Goal: Task Accomplishment & Management: Complete application form

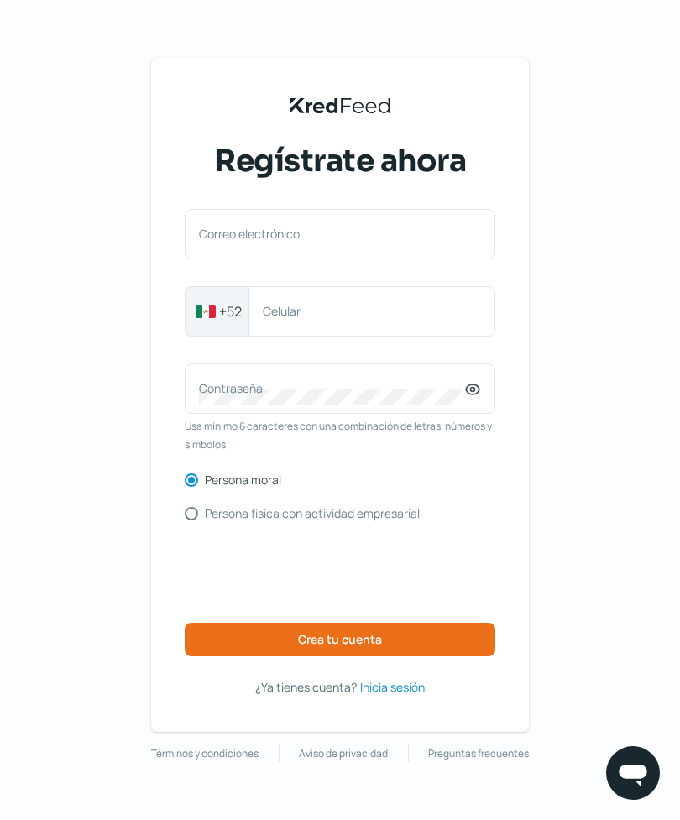
click at [196, 514] on input "Persona física con actividad empresarial" at bounding box center [191, 513] width 13 height 13
radio input "true"
radio input "false"
click at [423, 237] on label "Correo electrónico" at bounding box center [331, 234] width 265 height 16
click at [423, 237] on input "Correo electrónico" at bounding box center [340, 242] width 282 height 15
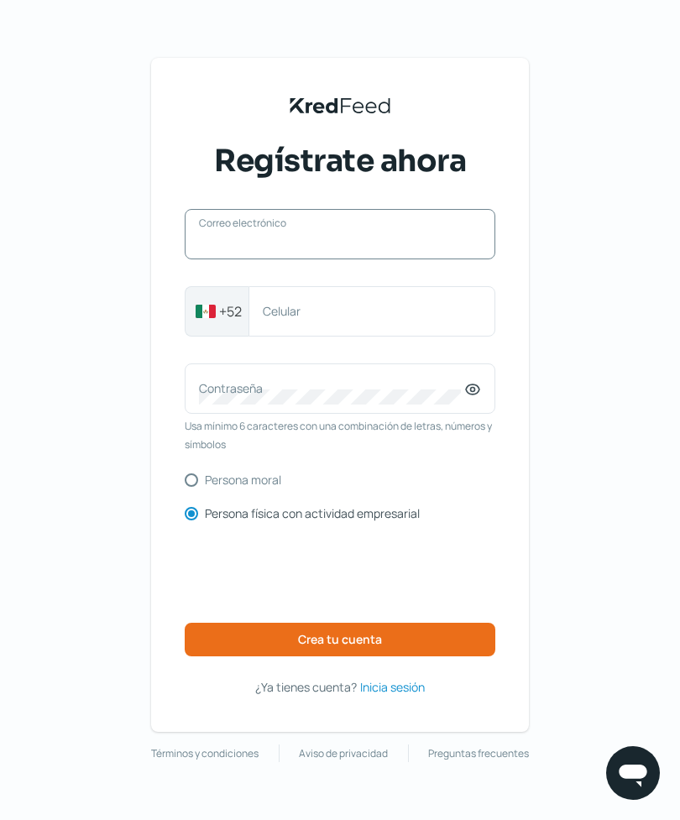
type input "[EMAIL_ADDRESS][DOMAIN_NAME]"
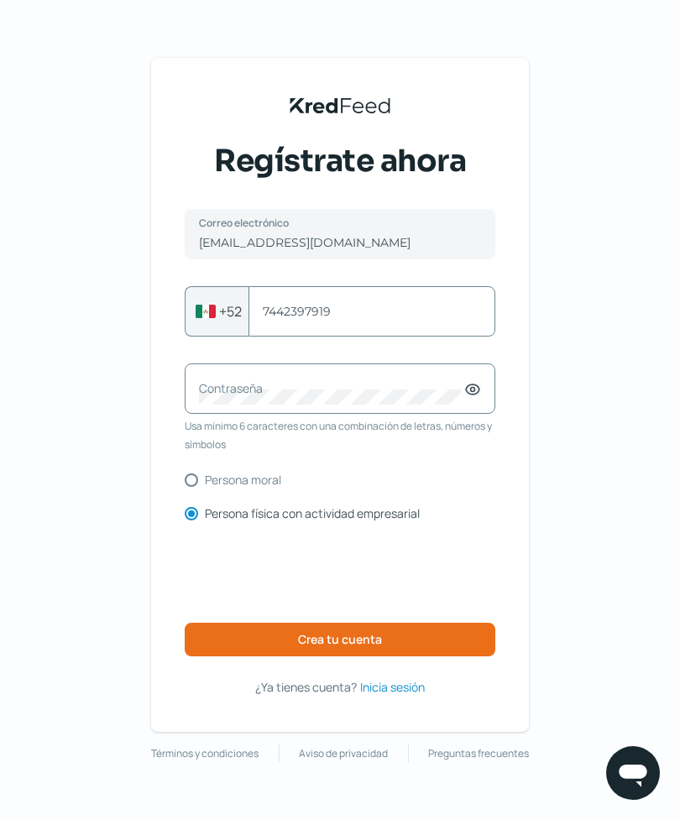
type input "7442397919"
click at [420, 375] on div "Contraseña" at bounding box center [340, 388] width 311 height 50
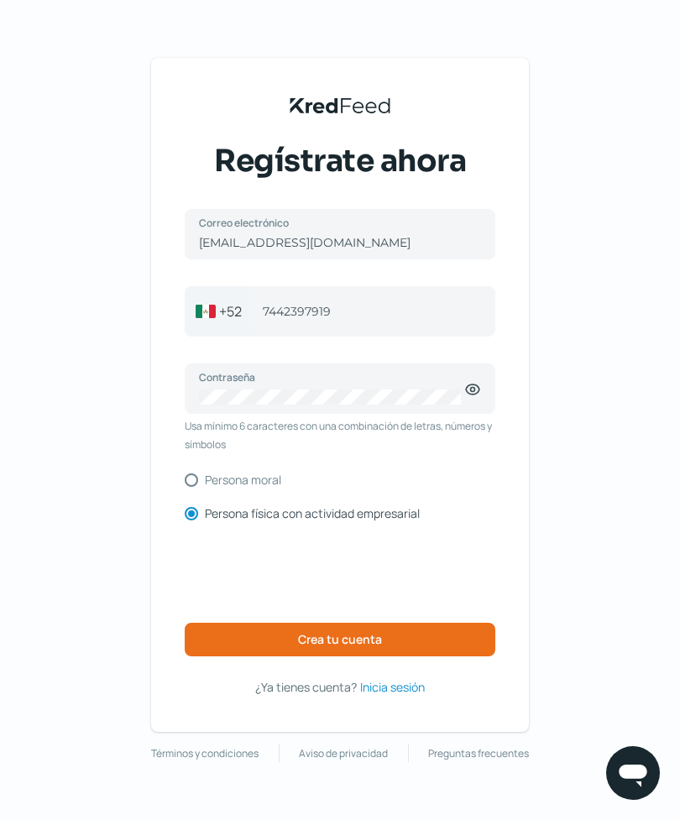
click at [427, 645] on button "Crea tu cuenta" at bounding box center [340, 640] width 311 height 34
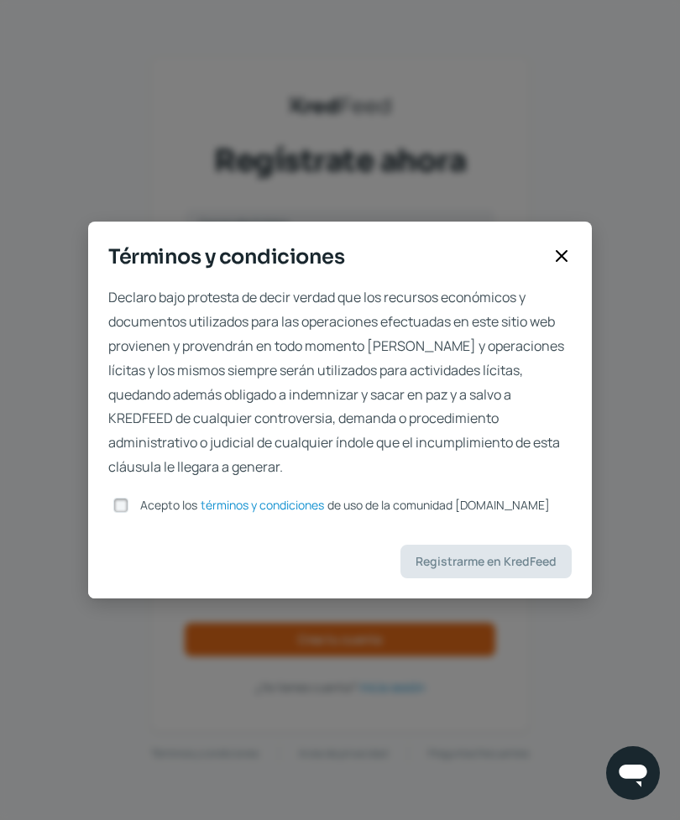
click at [120, 513] on input "Acepto los términos y condiciones de uso de la comunidad [DOMAIN_NAME]" at bounding box center [120, 505] width 15 height 15
checkbox input "true"
click at [466, 567] on span "Registrarme en KredFeed" at bounding box center [485, 562] width 141 height 12
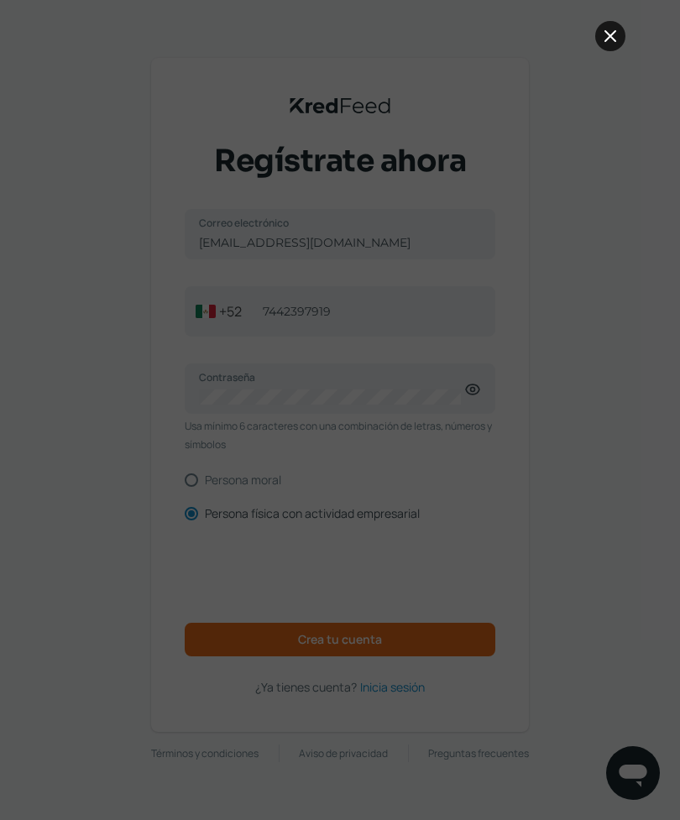
click at [614, 39] on icon at bounding box center [610, 36] width 10 height 10
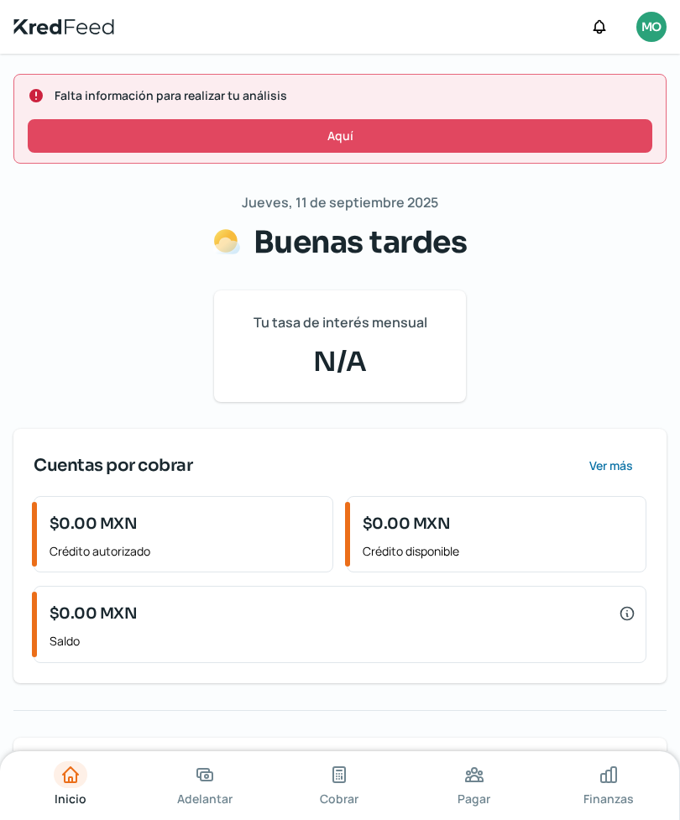
click at [567, 142] on button "Aquí" at bounding box center [340, 136] width 624 height 34
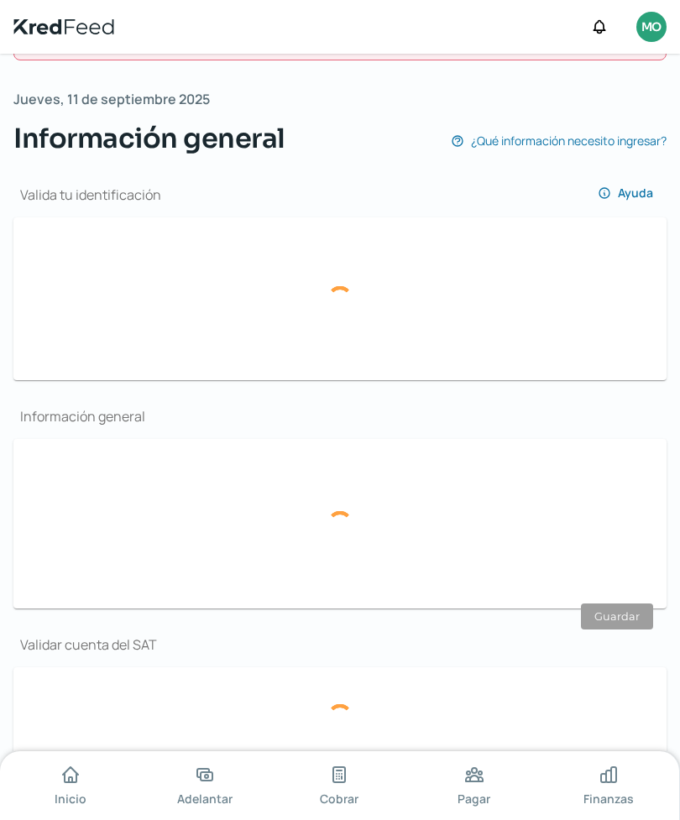
scroll to position [207, 0]
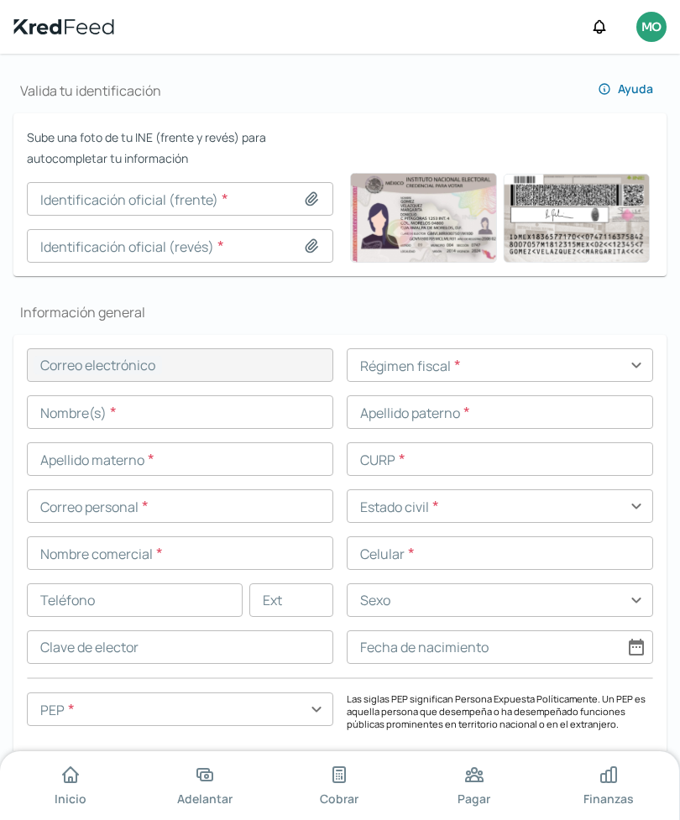
type input "[EMAIL_ADDRESS][DOMAIN_NAME]"
type input "74 - 4239 - 7919"
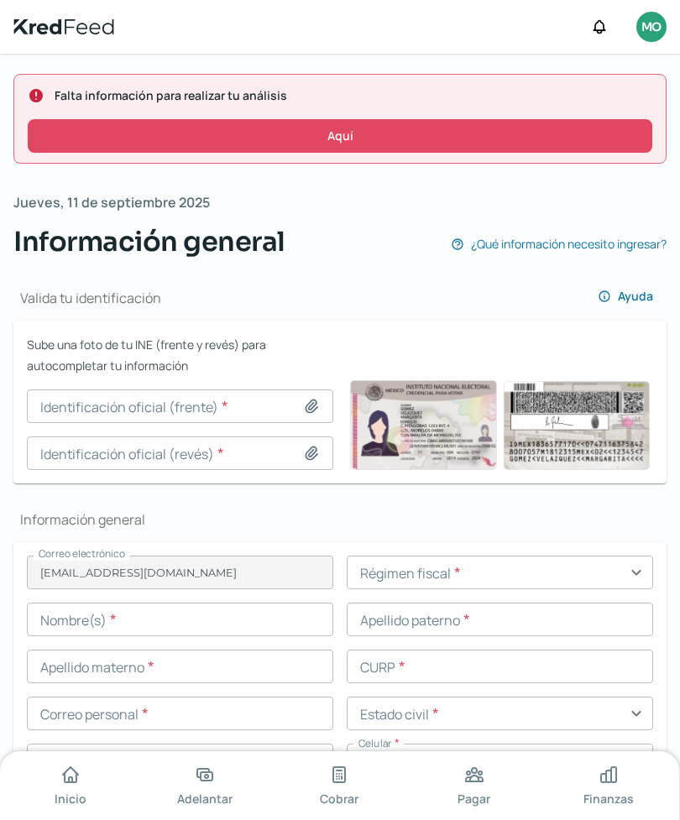
scroll to position [0, 0]
